Goal: Information Seeking & Learning: Learn about a topic

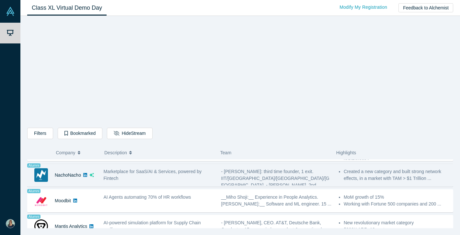
scroll to position [482, 0]
click at [158, 177] on div "Marketplace for SaaS/AI & Services, powered by Fintech" at bounding box center [159, 175] width 111 height 14
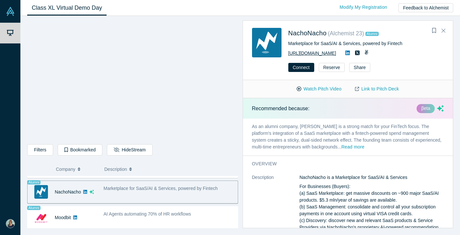
click at [322, 55] on link "[URL][DOMAIN_NAME]" at bounding box center [312, 53] width 48 height 5
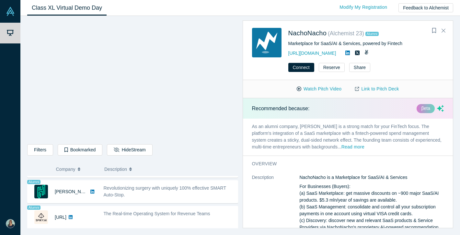
scroll to position [562, 0]
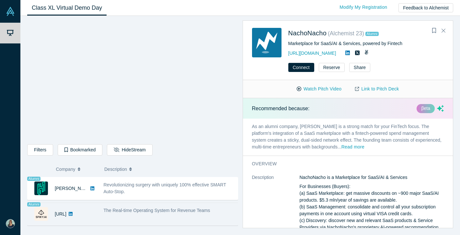
click at [182, 213] on span "The Real-time Operating System for Revenue Teams" at bounding box center [157, 210] width 107 height 5
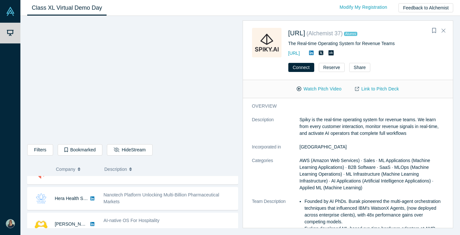
scroll to position [266, 0]
